Goal: Transaction & Acquisition: Purchase product/service

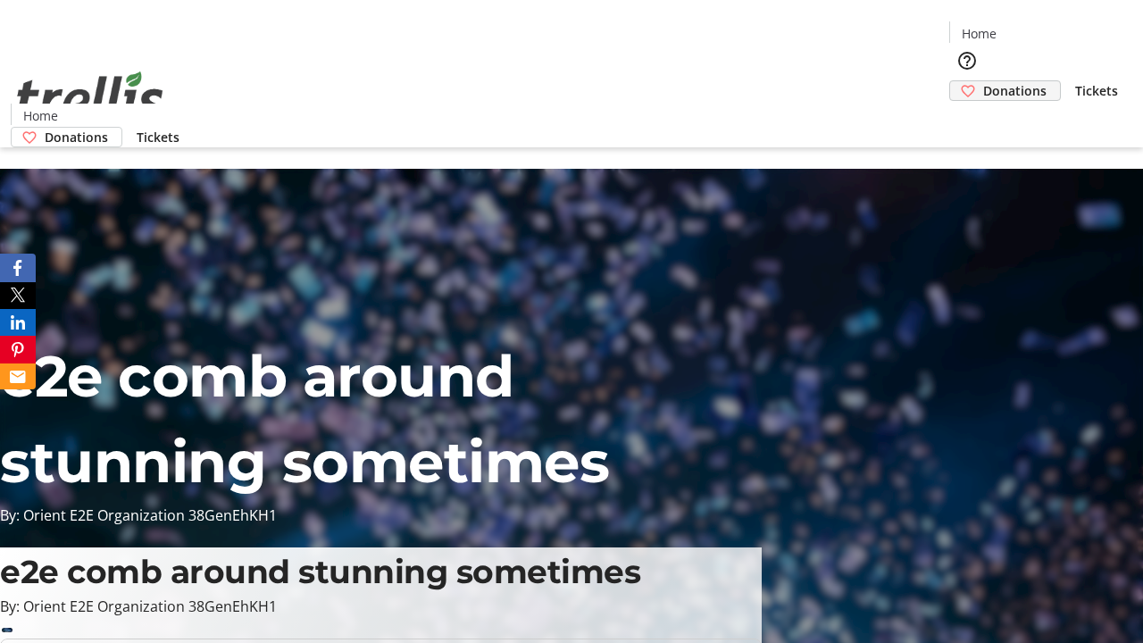
click at [983, 81] on span "Donations" at bounding box center [1014, 90] width 63 height 19
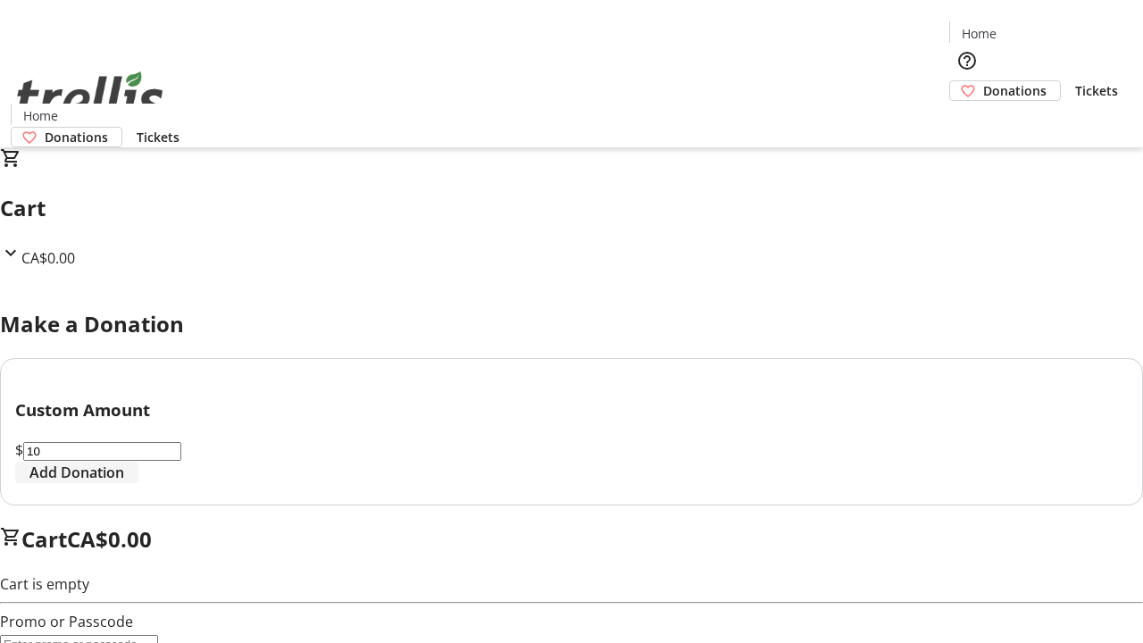
click at [124, 483] on span "Add Donation" at bounding box center [76, 472] width 95 height 21
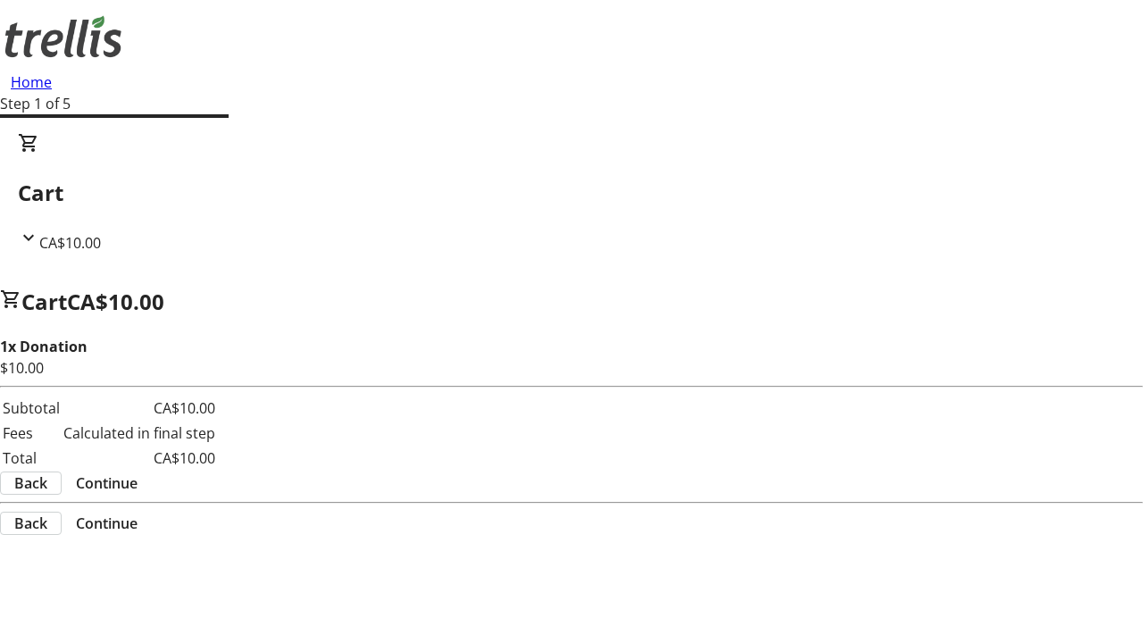
select select "CA"
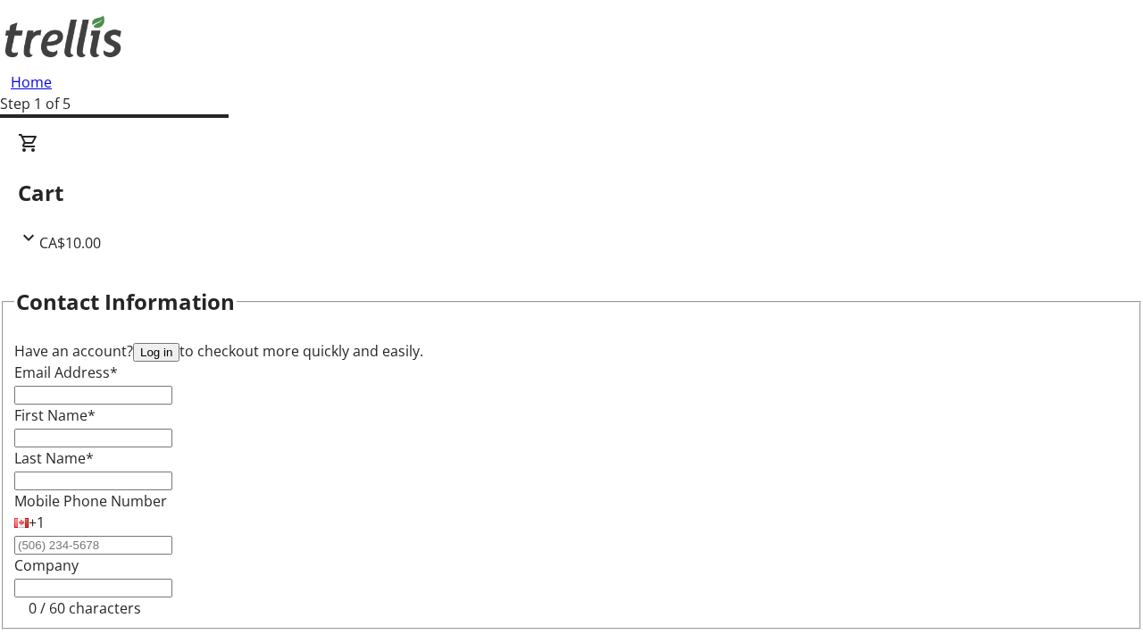
click at [179, 343] on button "Log in" at bounding box center [156, 352] width 46 height 19
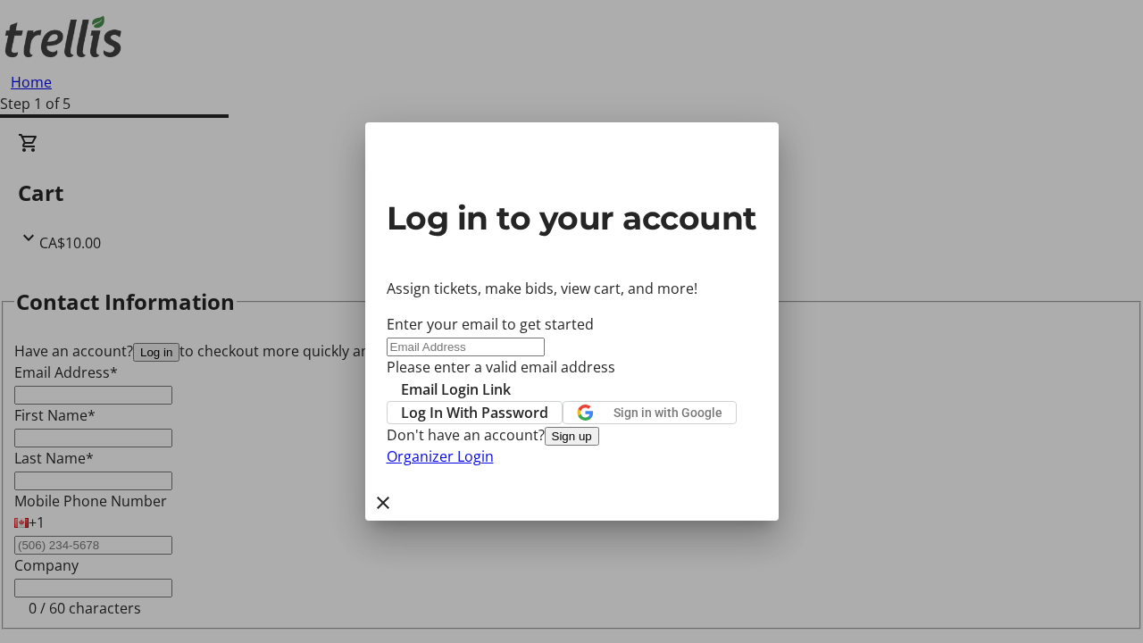
click at [599, 446] on button "Sign up" at bounding box center [572, 436] width 54 height 19
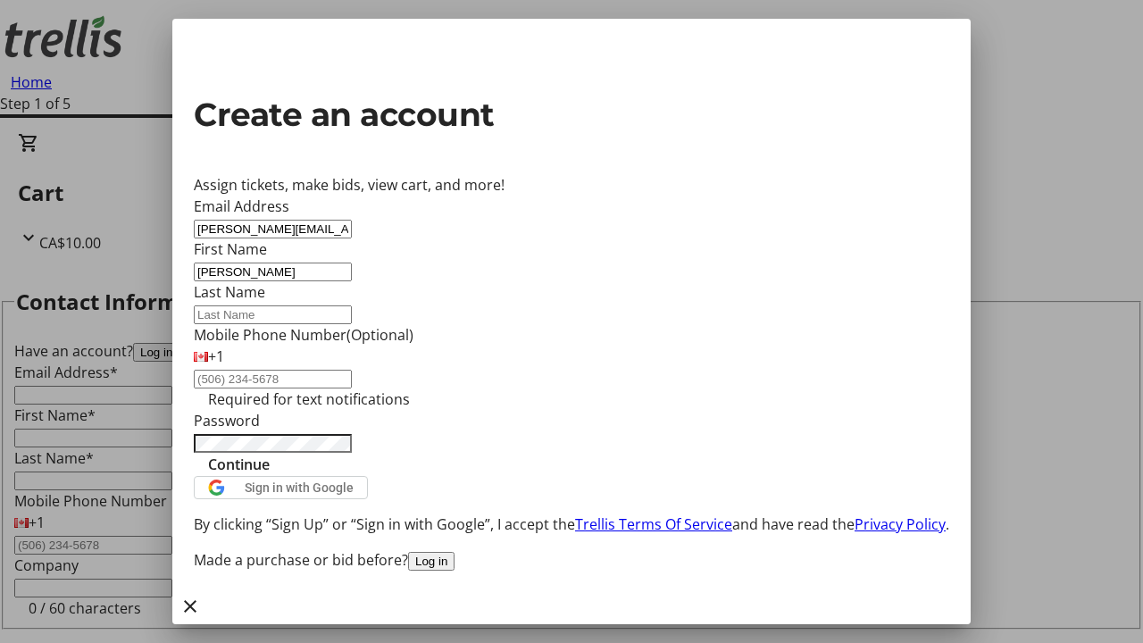
type input "[PERSON_NAME]"
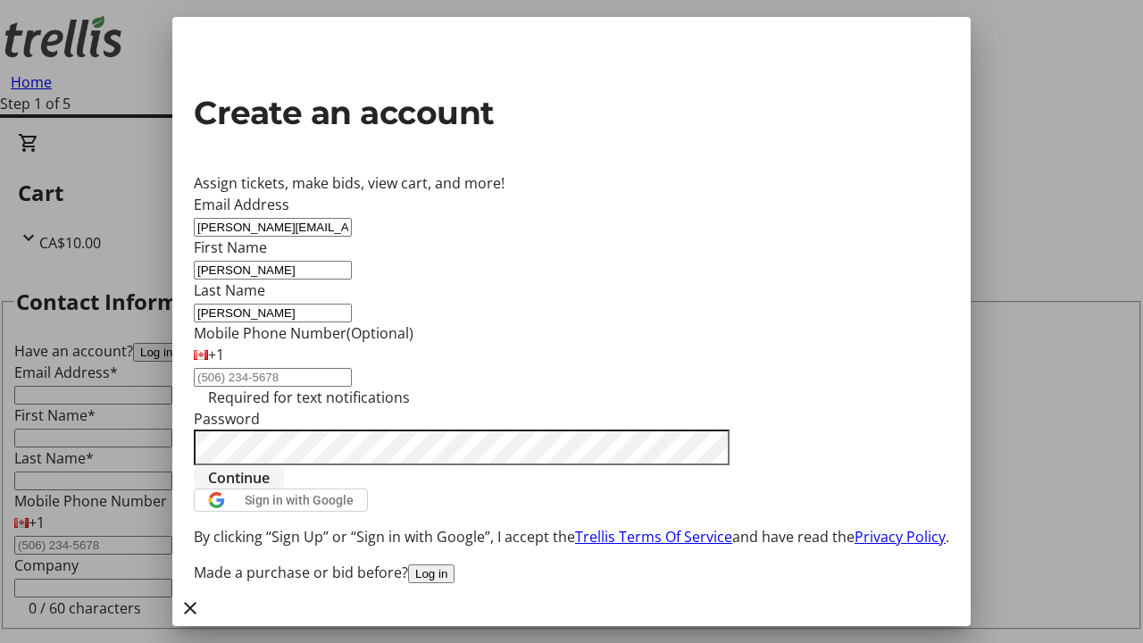
click at [270, 488] on span "Continue" at bounding box center [239, 477] width 62 height 21
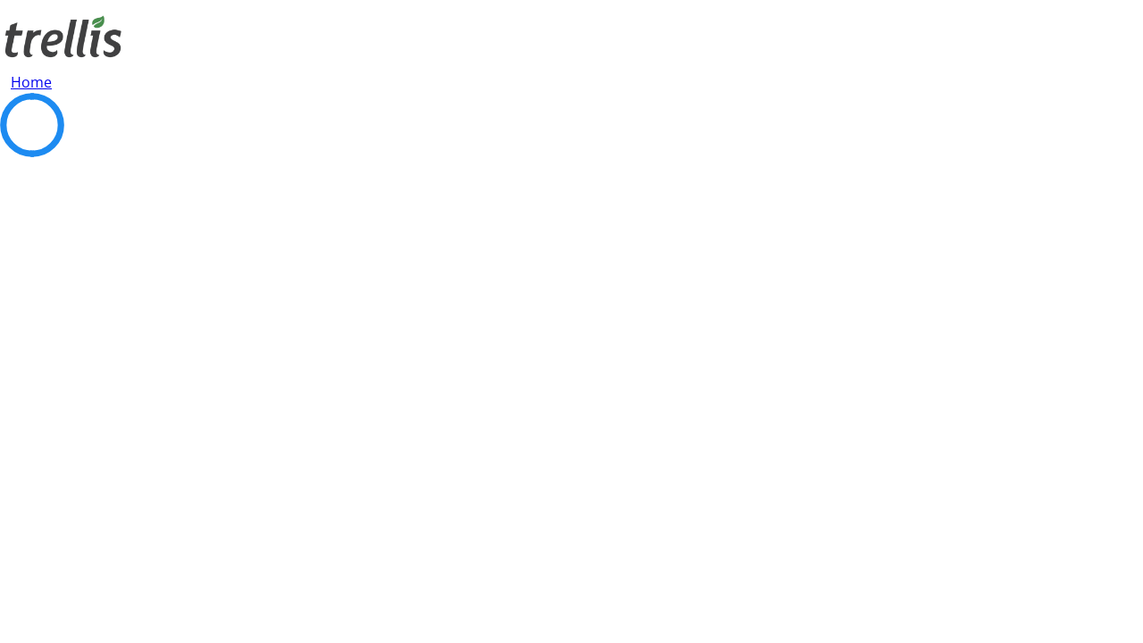
select select "BC"
select select "CA"
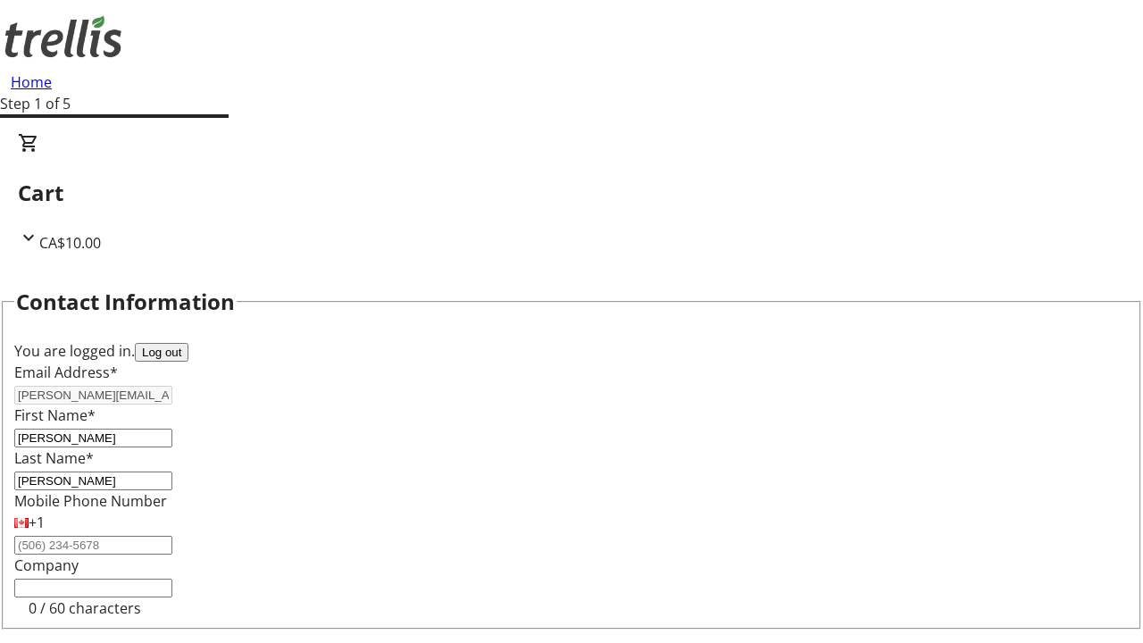
select select "BC"
select select "CA"
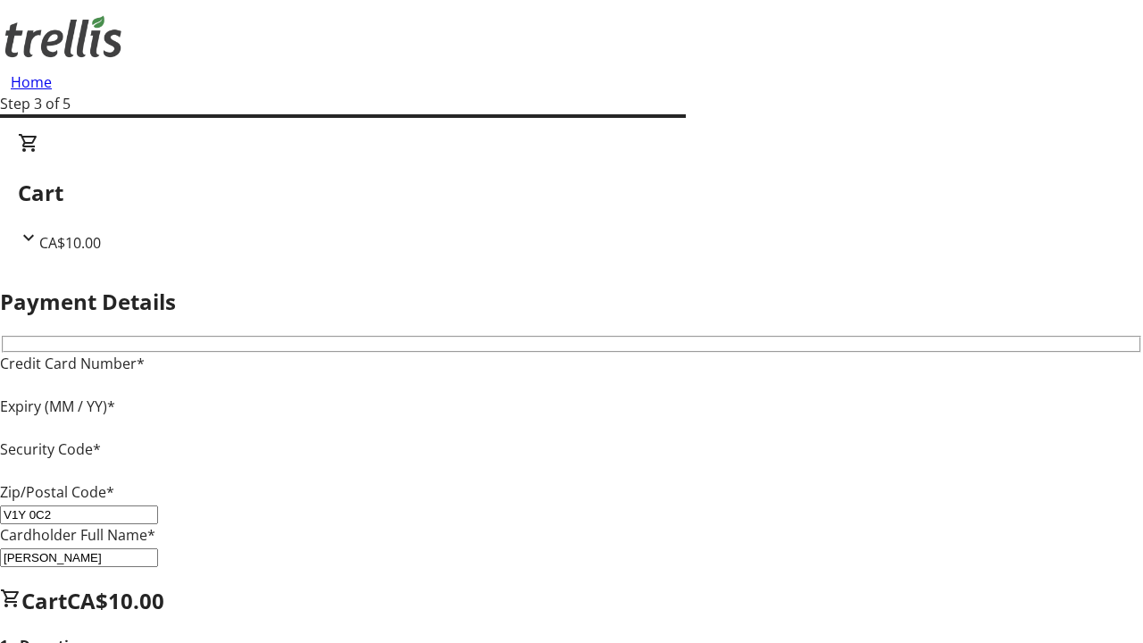
type input "V1Y 0C2"
